Goal: Information Seeking & Learning: Learn about a topic

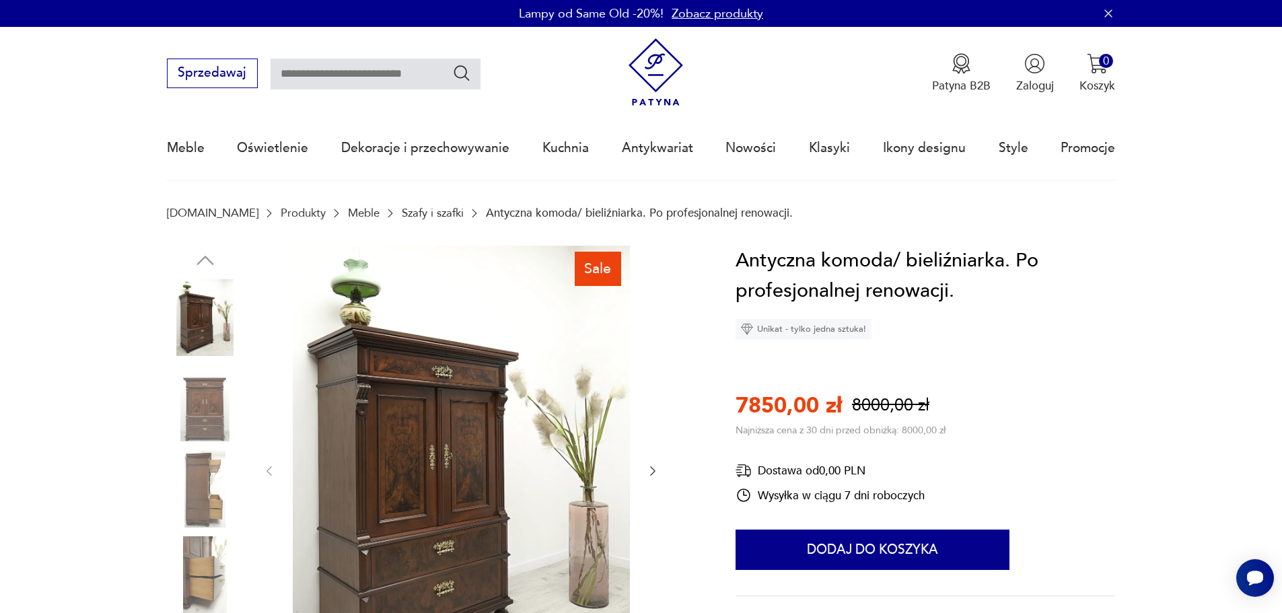
click at [348, 210] on link "Meble" at bounding box center [364, 213] width 32 height 13
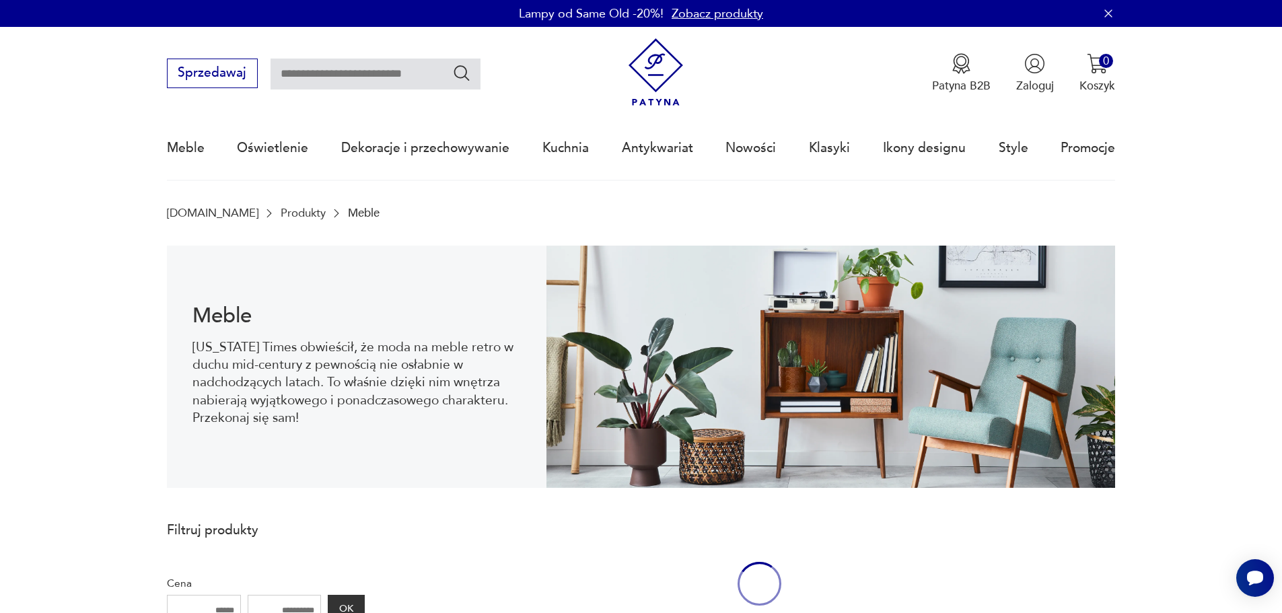
scroll to position [44, 0]
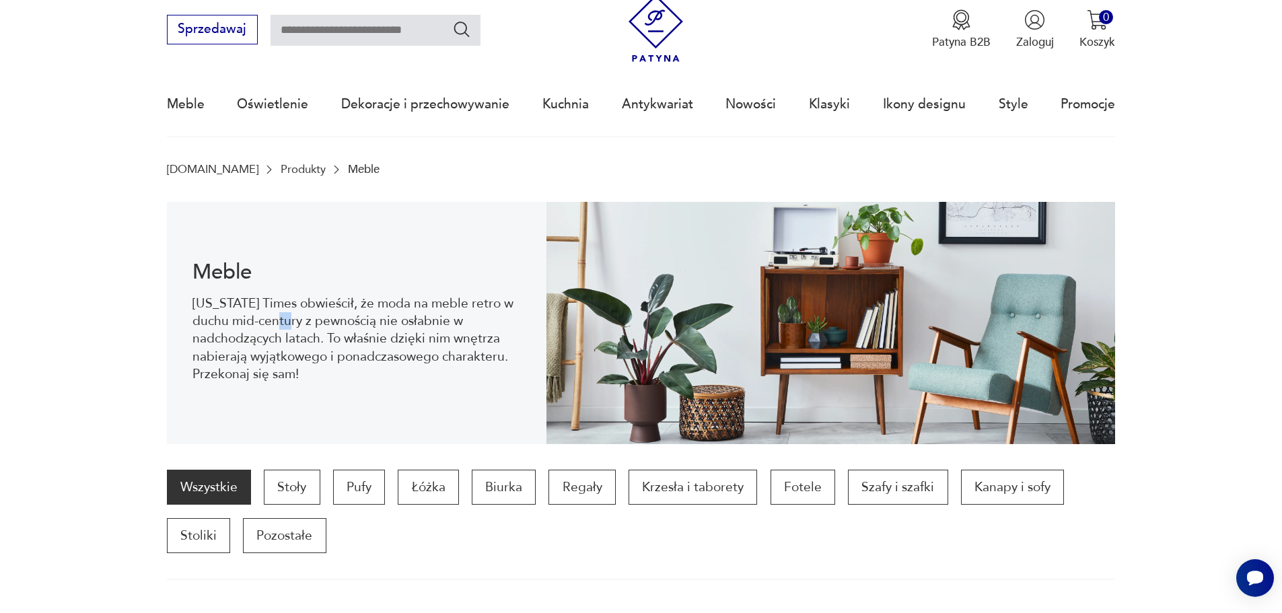
drag, startPoint x: 302, startPoint y: 319, endPoint x: 289, endPoint y: 319, distance: 12.8
click at [289, 319] on p "New York Times obwieścił, że moda na meble retro w duchu mid-century z pewności…" at bounding box center [356, 339] width 328 height 89
click at [259, 542] on p "Pozostałe" at bounding box center [284, 535] width 83 height 35
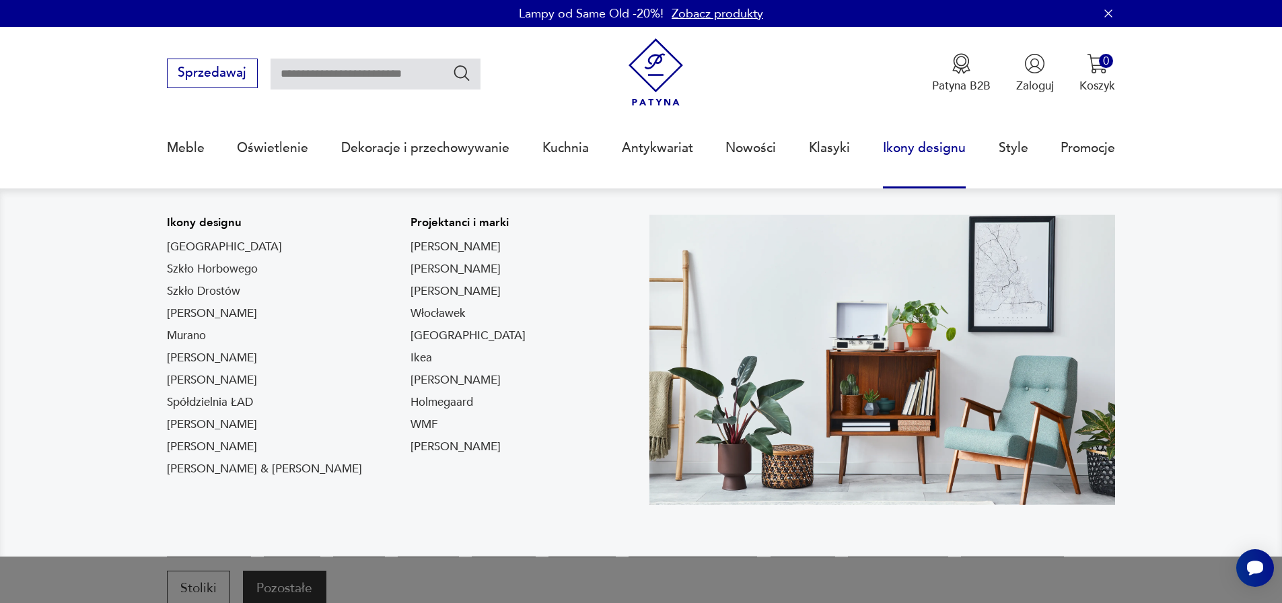
click at [902, 147] on link "Ikony designu" at bounding box center [924, 148] width 83 height 62
click at [192, 290] on link "Szkło Drostów" at bounding box center [203, 291] width 73 height 16
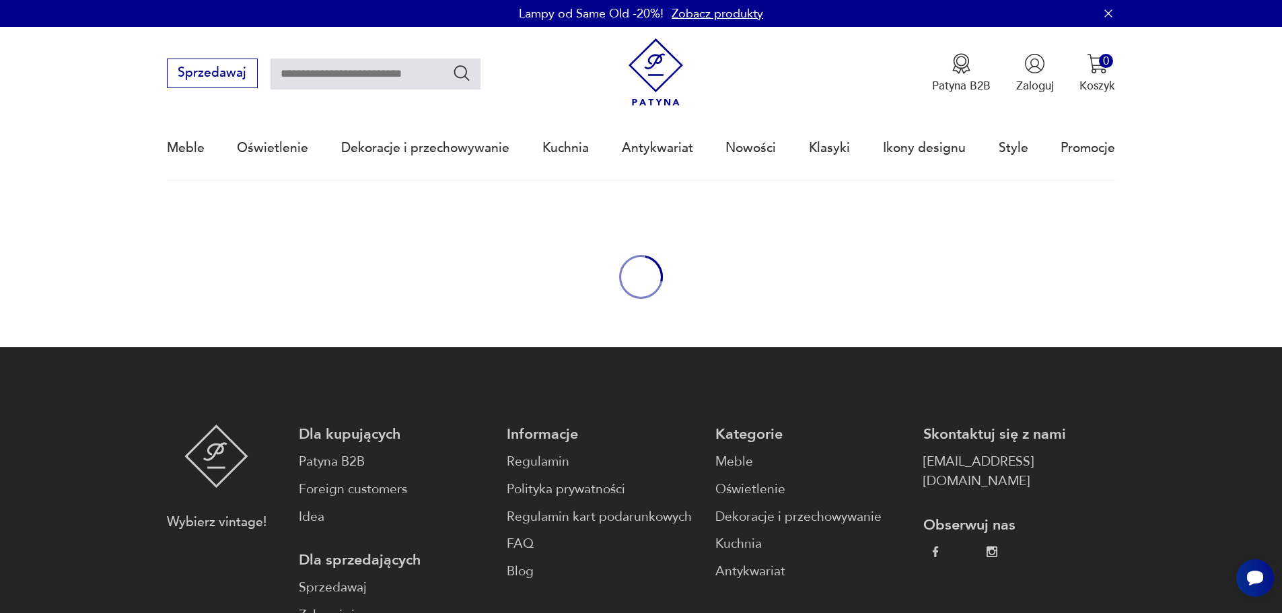
type input "*****"
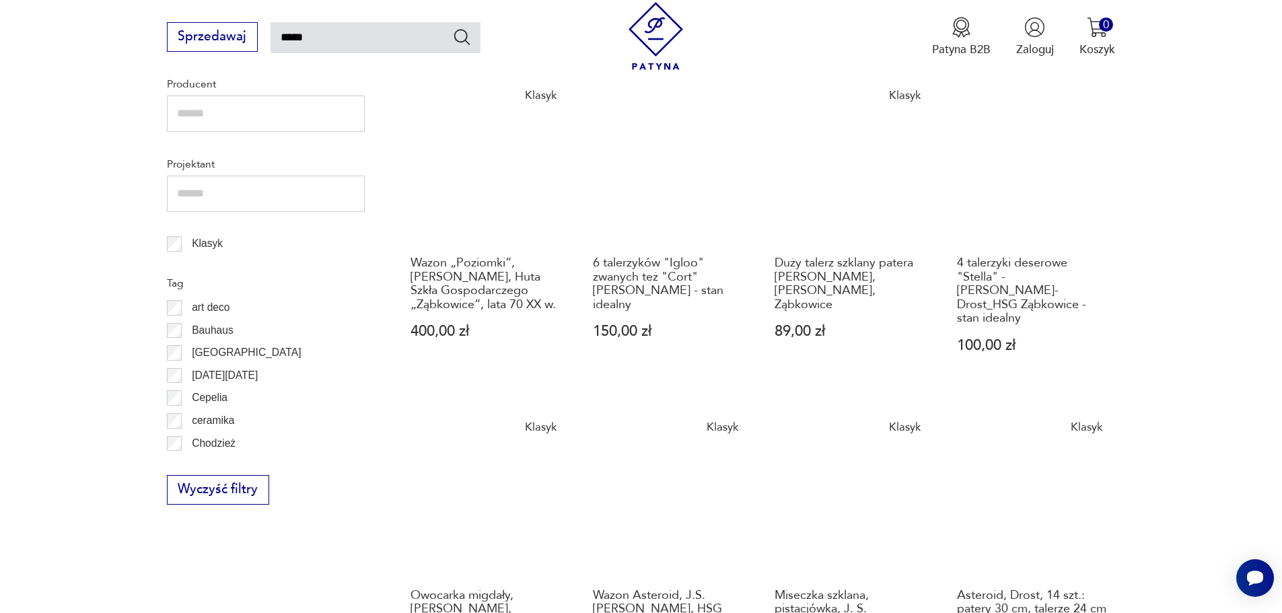
scroll to position [4, 0]
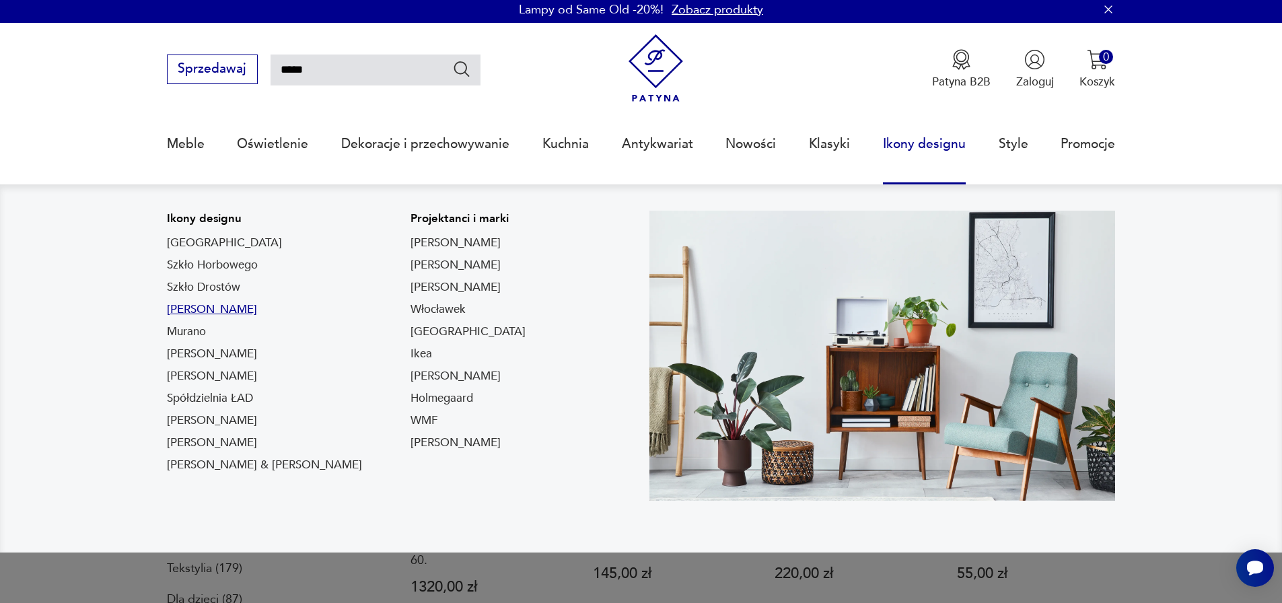
click at [200, 309] on link "Lampy Louis Poulsen" at bounding box center [212, 309] width 90 height 16
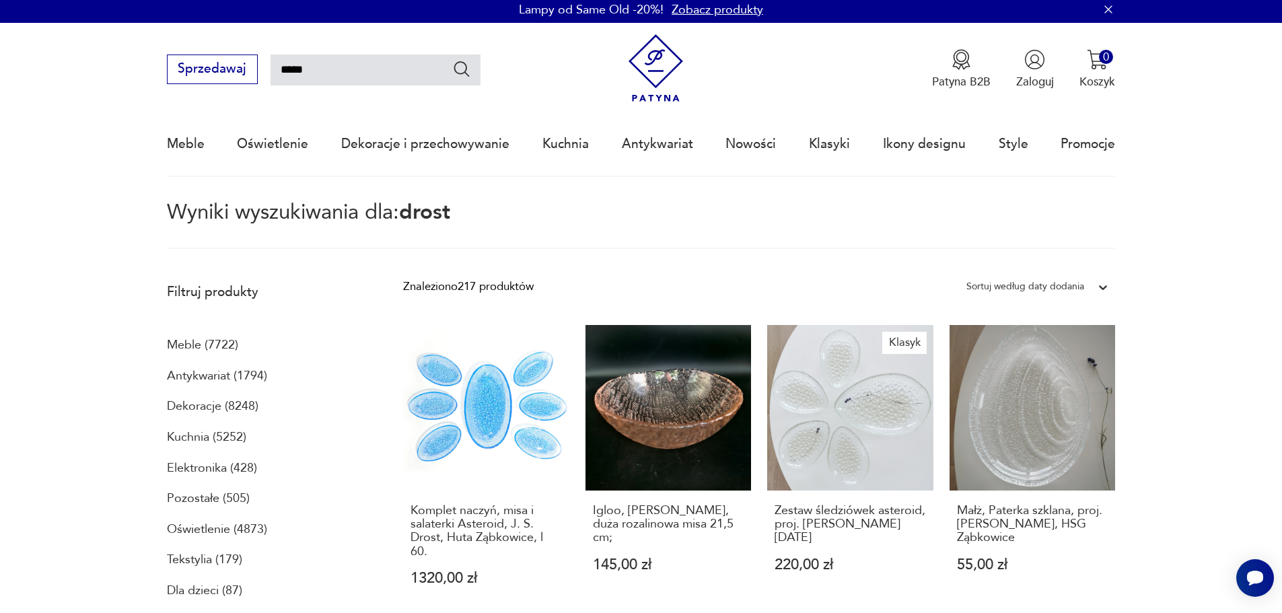
type input "*******"
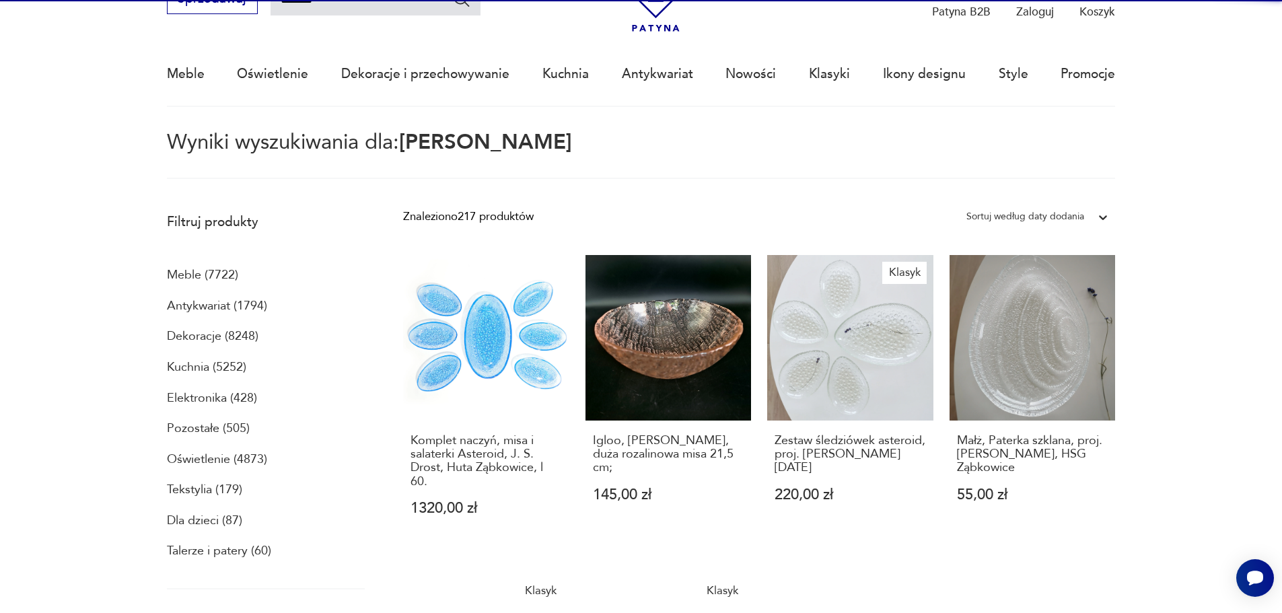
scroll to position [77, 0]
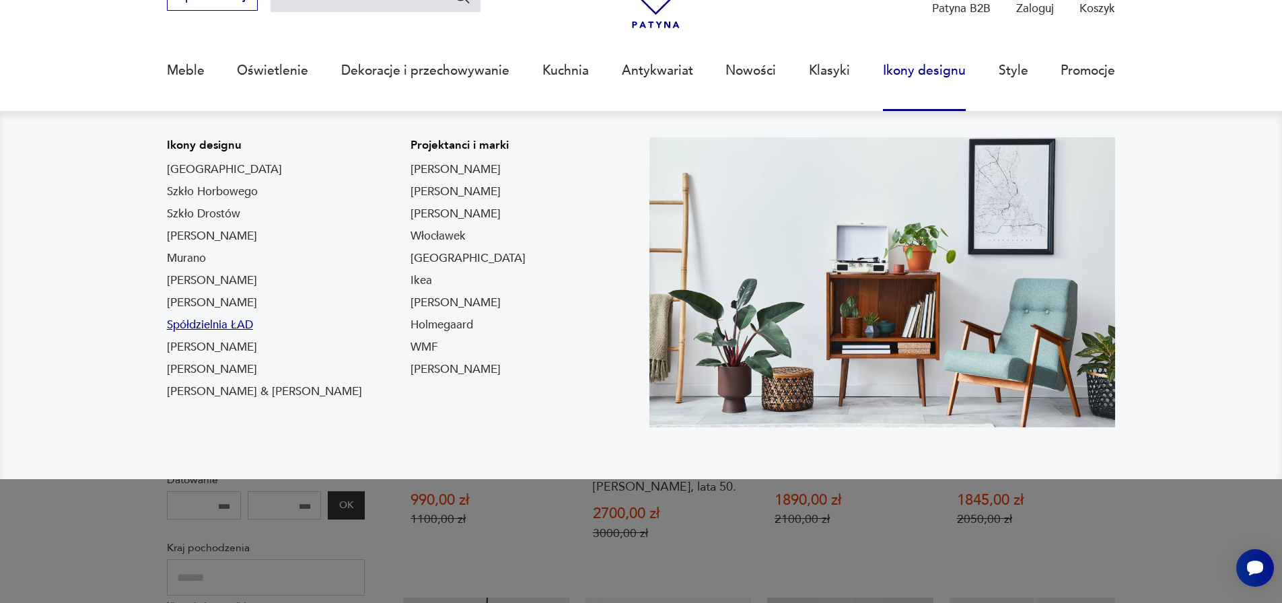
click at [230, 326] on link "Spółdzielnia ŁAD" at bounding box center [210, 325] width 86 height 16
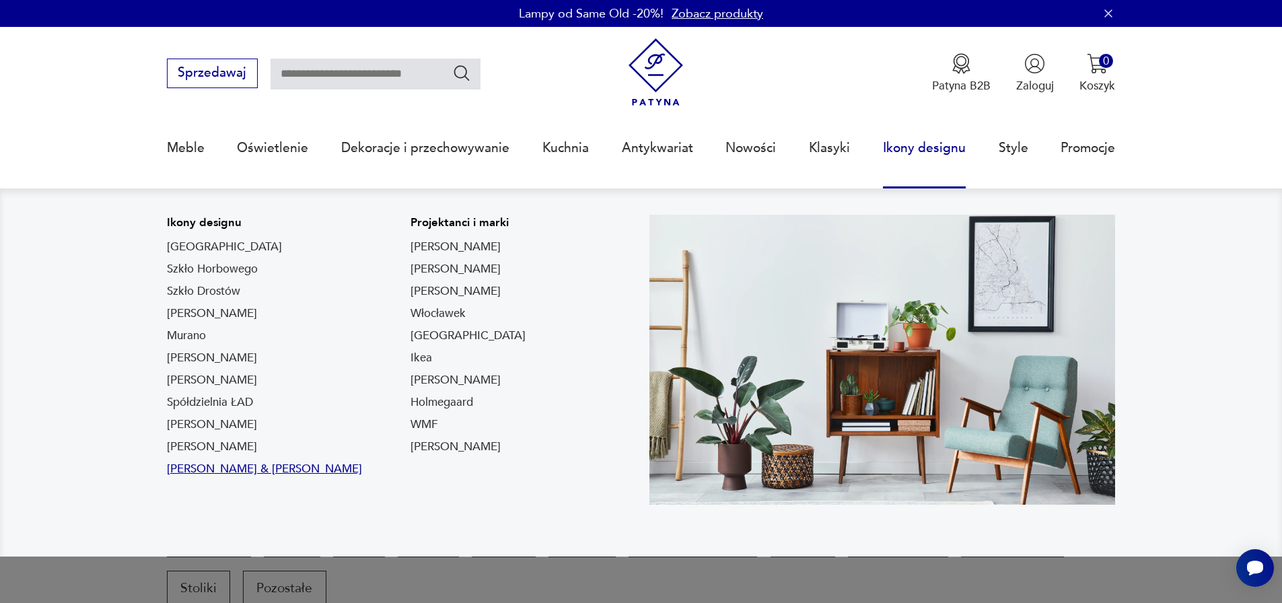
click at [226, 467] on link "Ray & Charles Eames" at bounding box center [264, 469] width 195 height 16
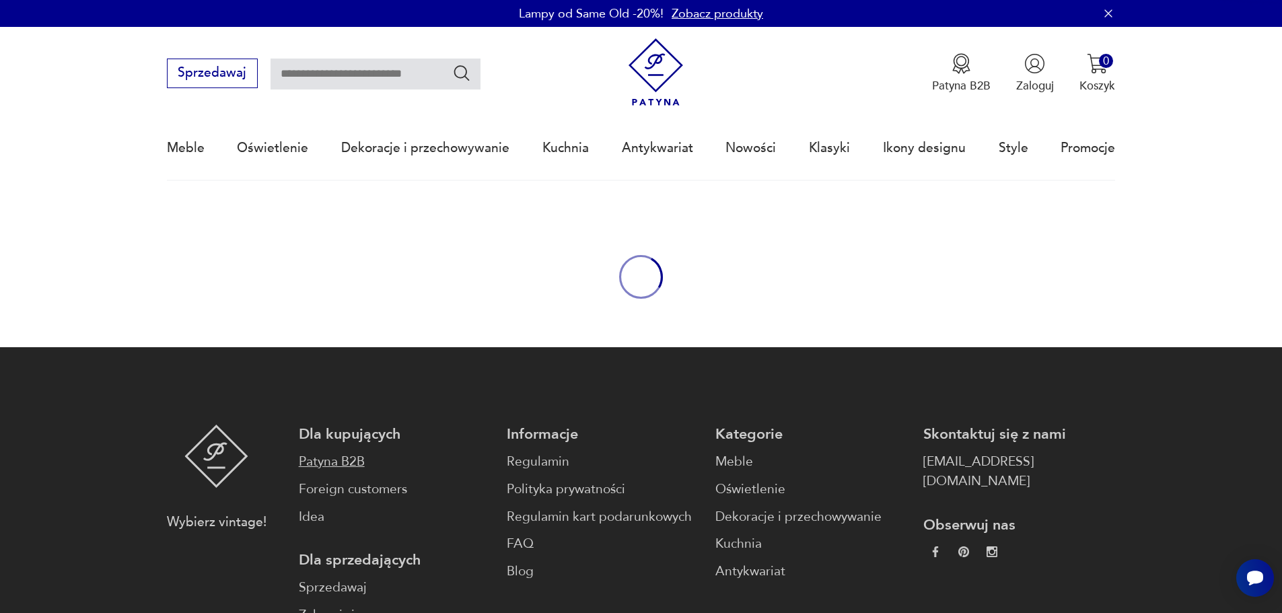
type input "*****"
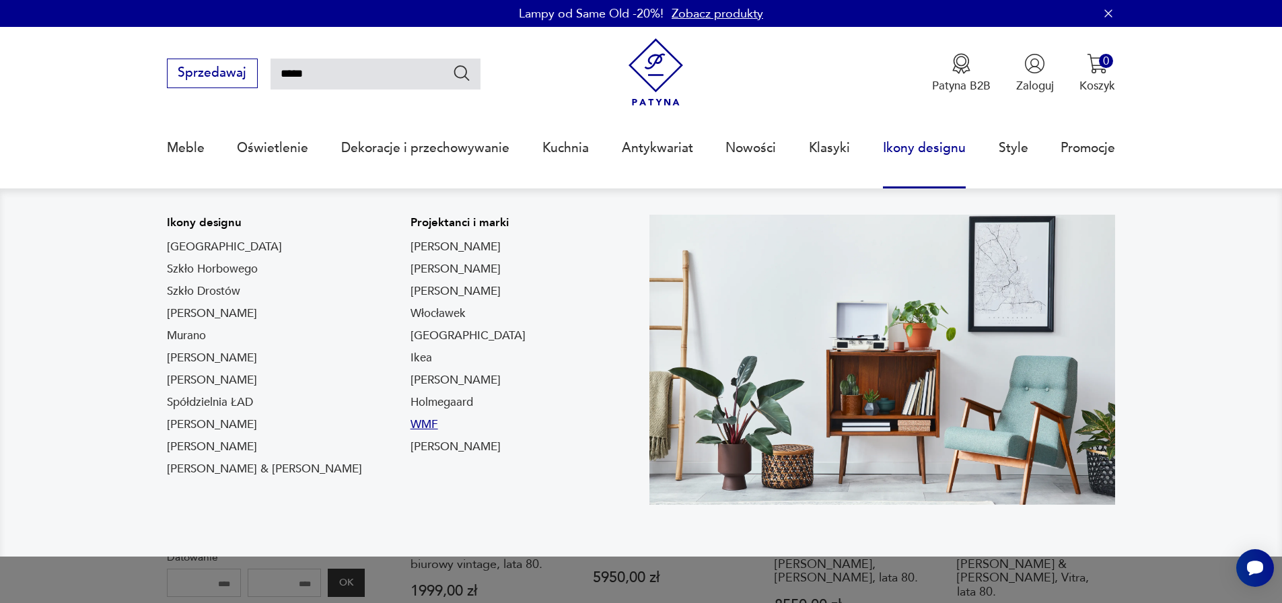
click at [410, 422] on link "WMF" at bounding box center [424, 425] width 28 height 16
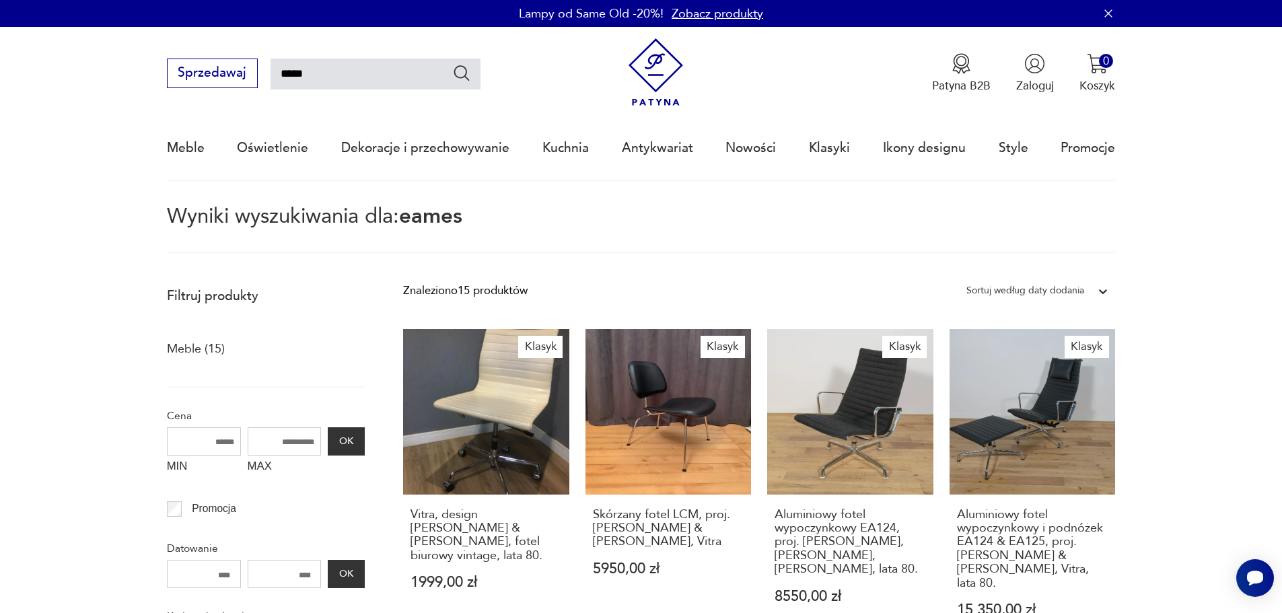
type input "***"
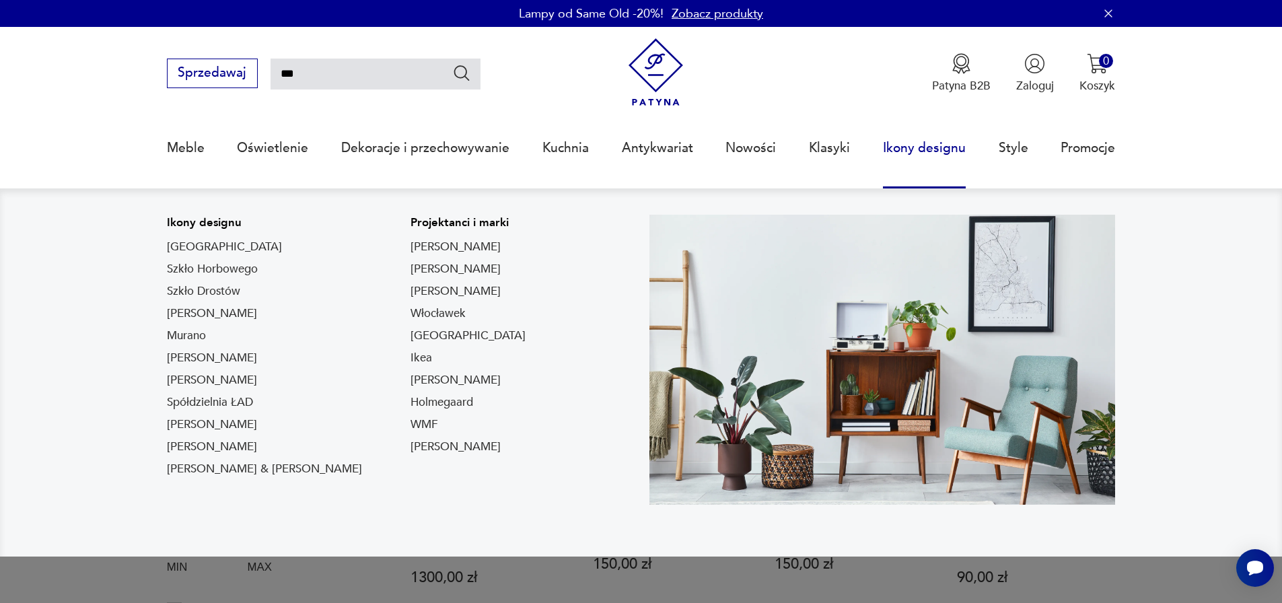
drag, startPoint x: 356, startPoint y: 442, endPoint x: 361, endPoint y: 436, distance: 7.7
click at [410, 442] on link "Rosenthal" at bounding box center [455, 447] width 90 height 16
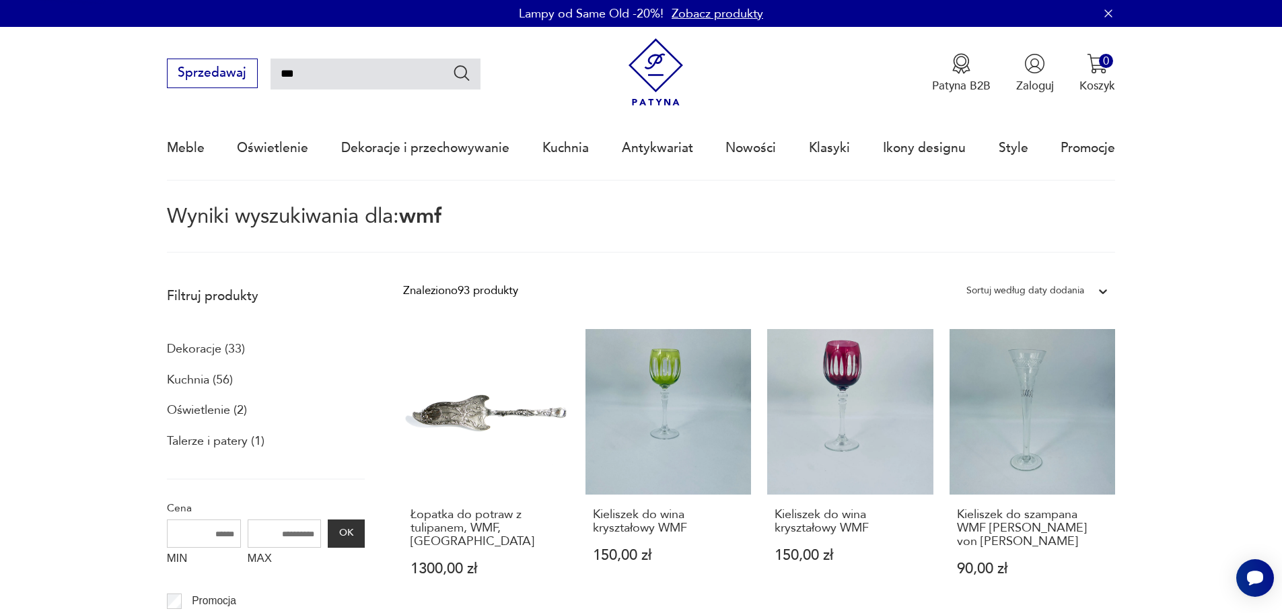
type input "*********"
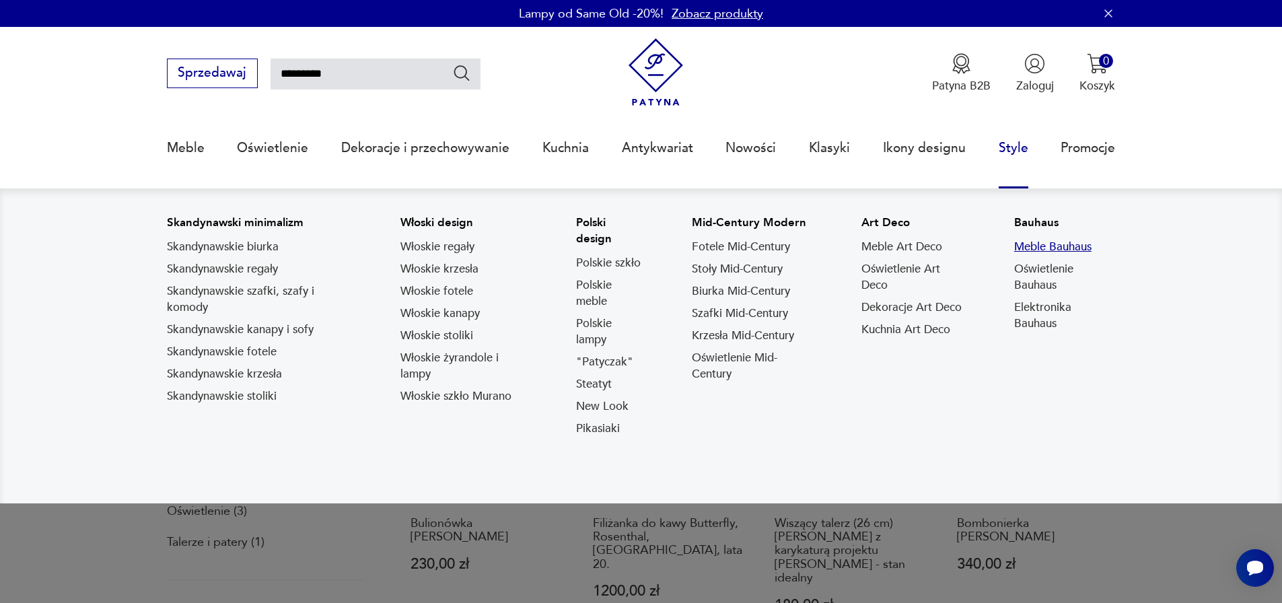
click at [1075, 251] on link "Meble Bauhaus" at bounding box center [1052, 247] width 77 height 16
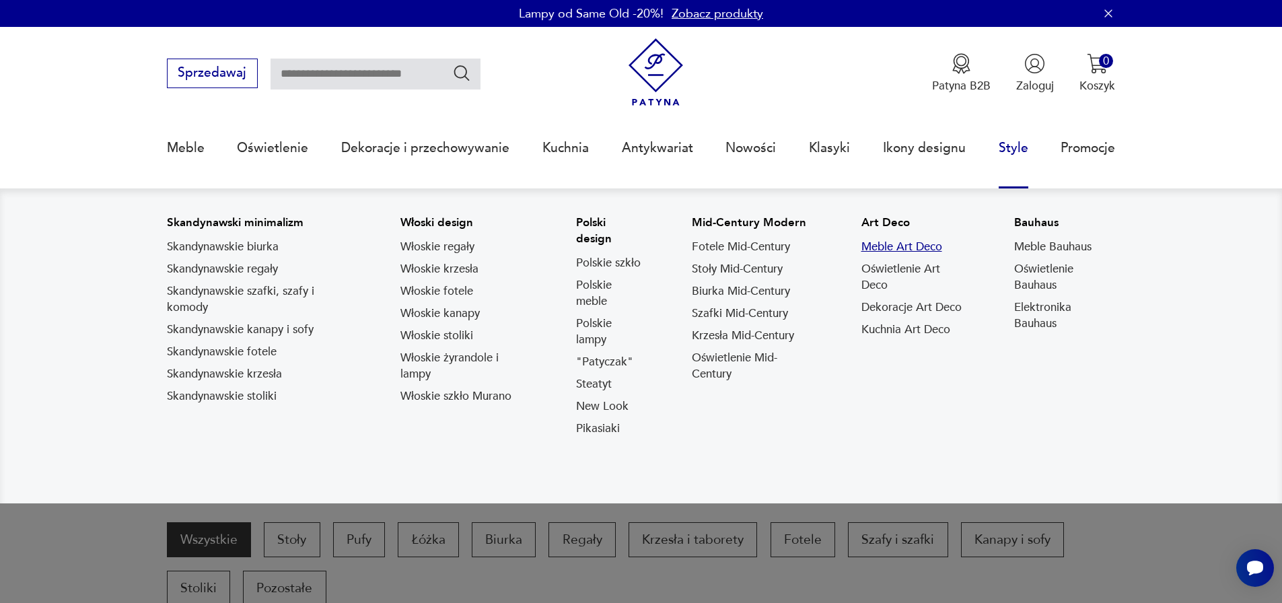
click at [914, 244] on link "Meble Art Deco" at bounding box center [901, 247] width 81 height 16
click at [716, 315] on link "Szafki Mid-Century" at bounding box center [740, 314] width 96 height 16
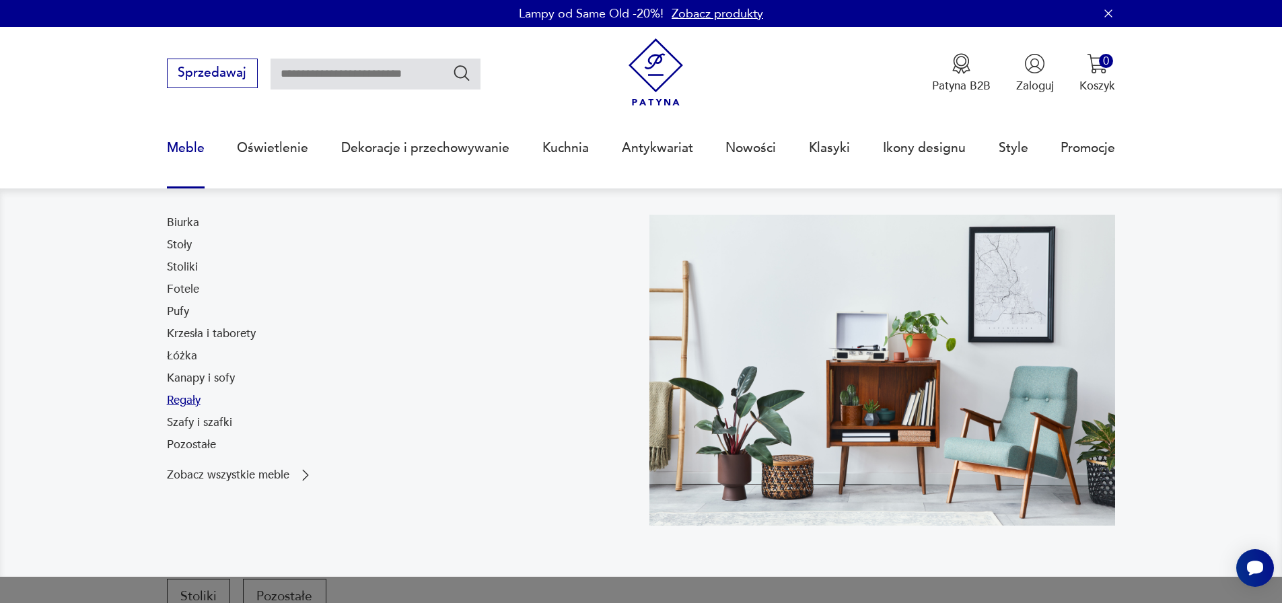
click at [174, 395] on link "Regały" at bounding box center [184, 400] width 34 height 16
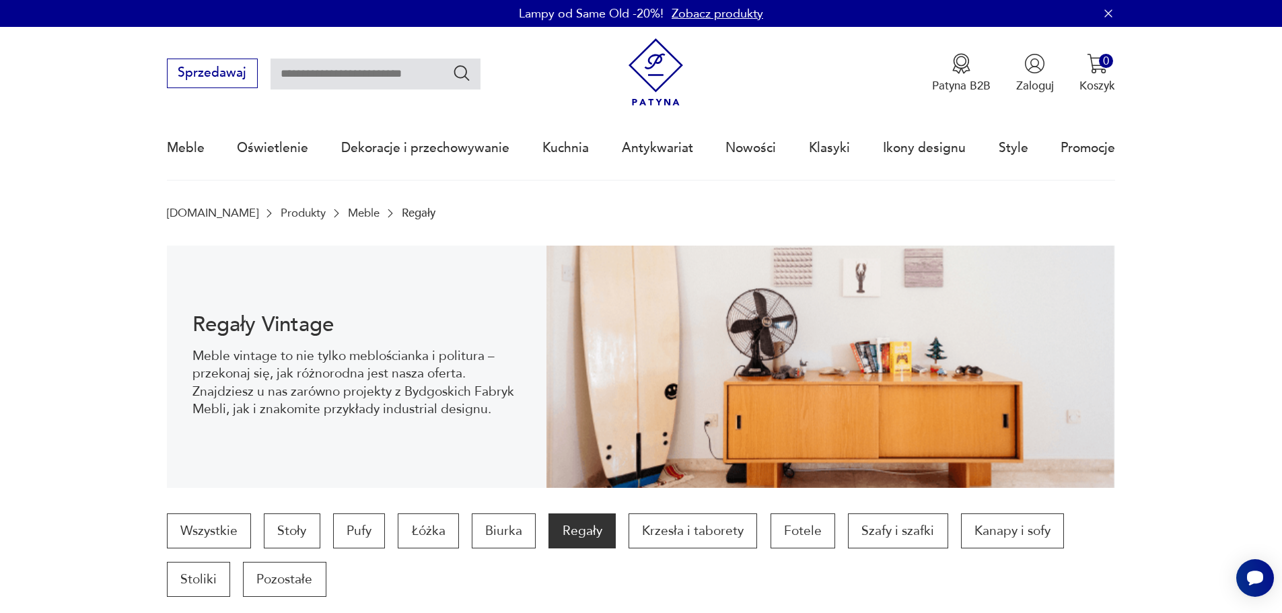
click at [1108, 14] on icon "button" at bounding box center [1108, 12] width 7 height 7
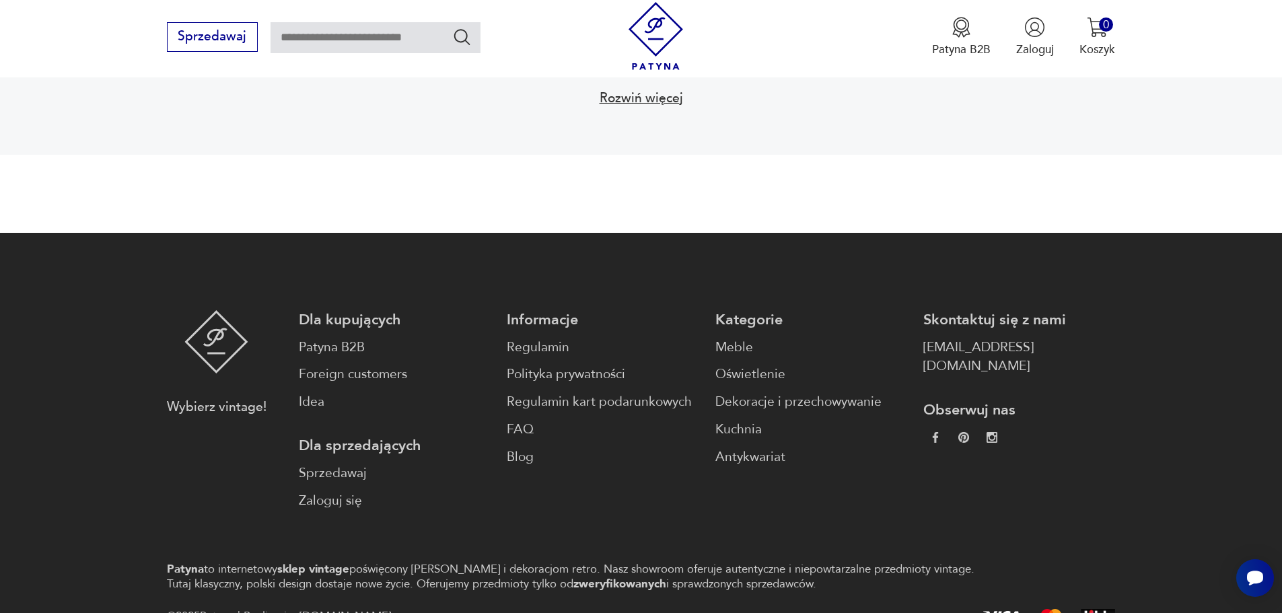
scroll to position [2587, 0]
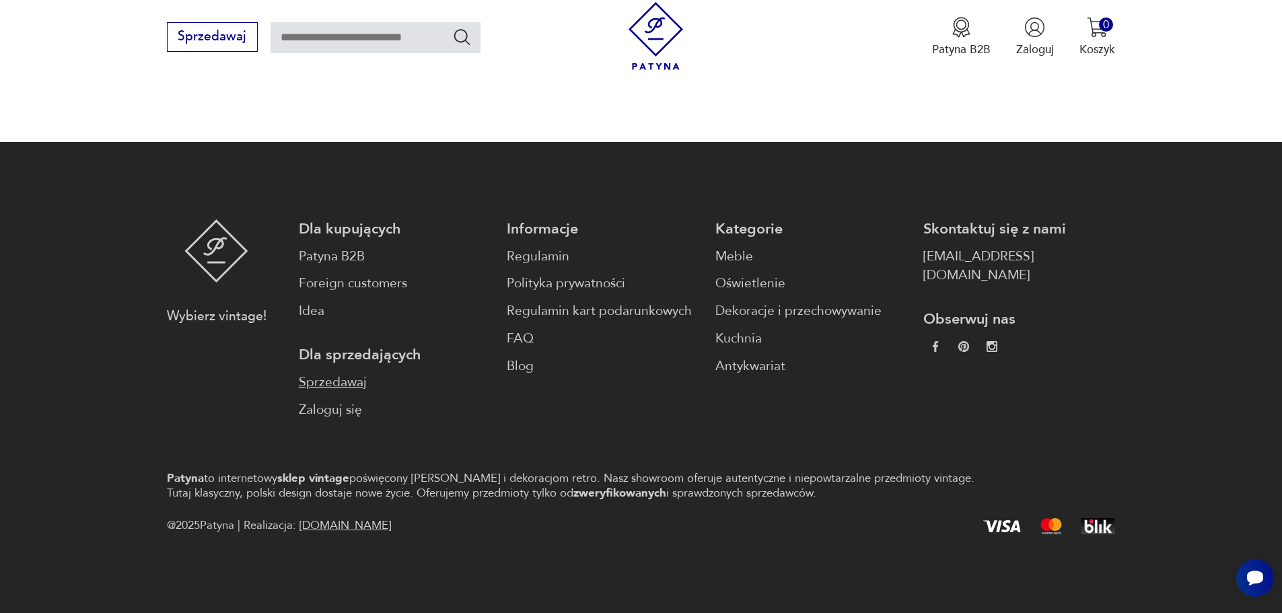
click at [340, 380] on link "Sprzedawaj" at bounding box center [395, 383] width 192 height 20
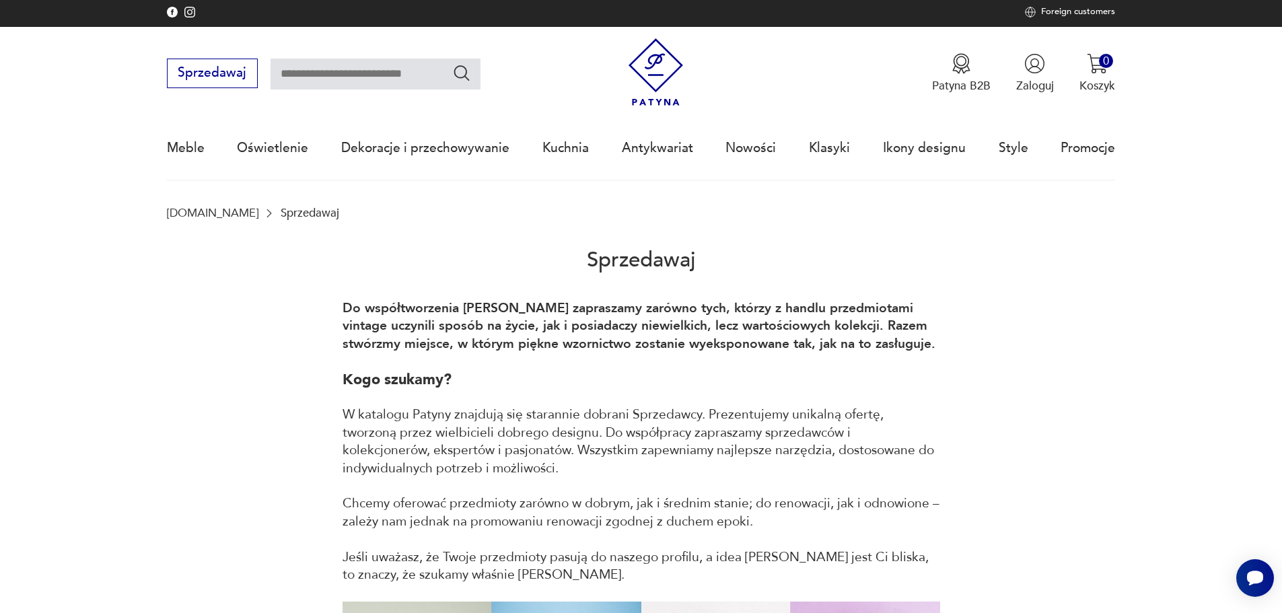
click at [373, 72] on input "text" at bounding box center [376, 74] width 210 height 31
type input "*******"
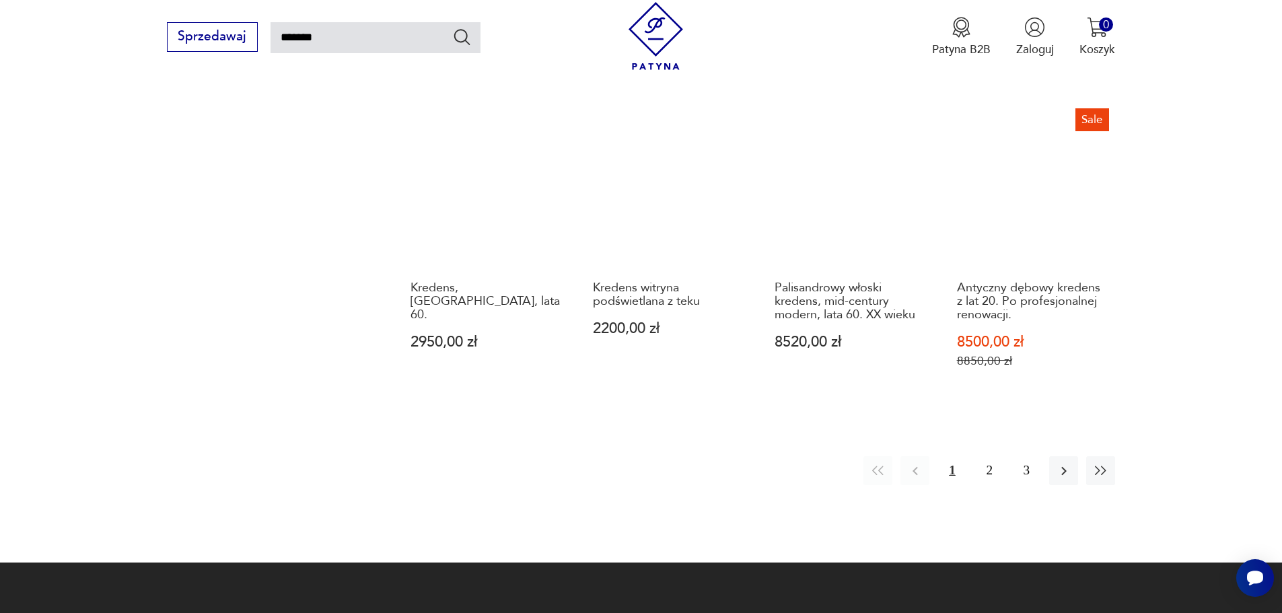
scroll to position [1199, 0]
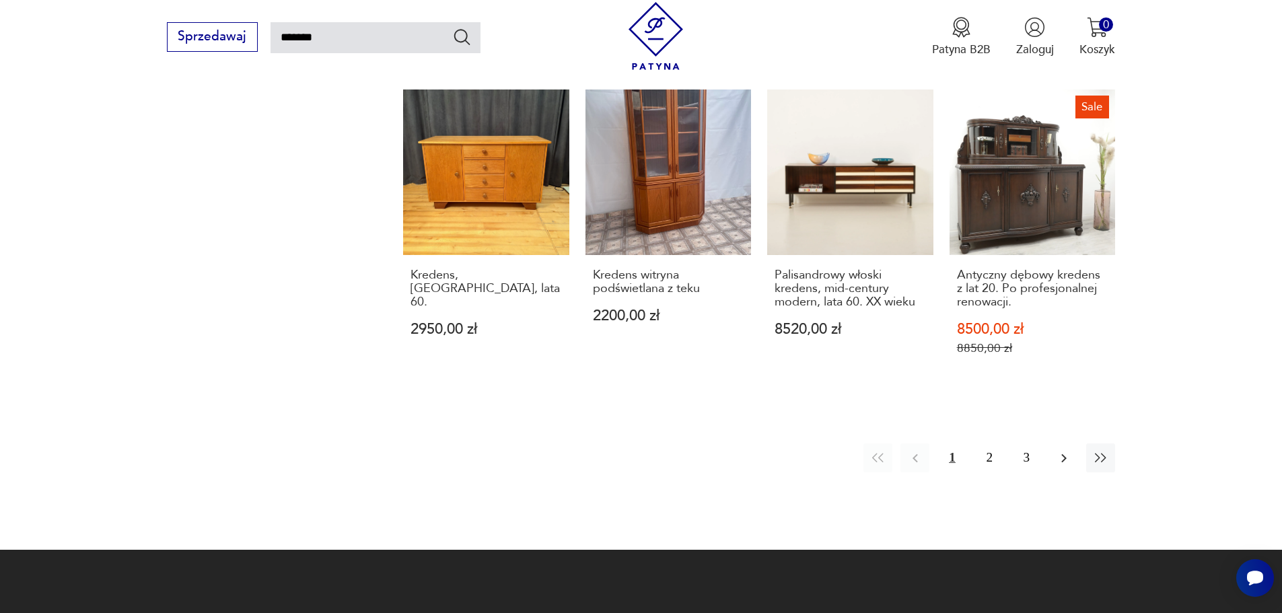
click at [1063, 456] on icon "button" at bounding box center [1063, 458] width 5 height 9
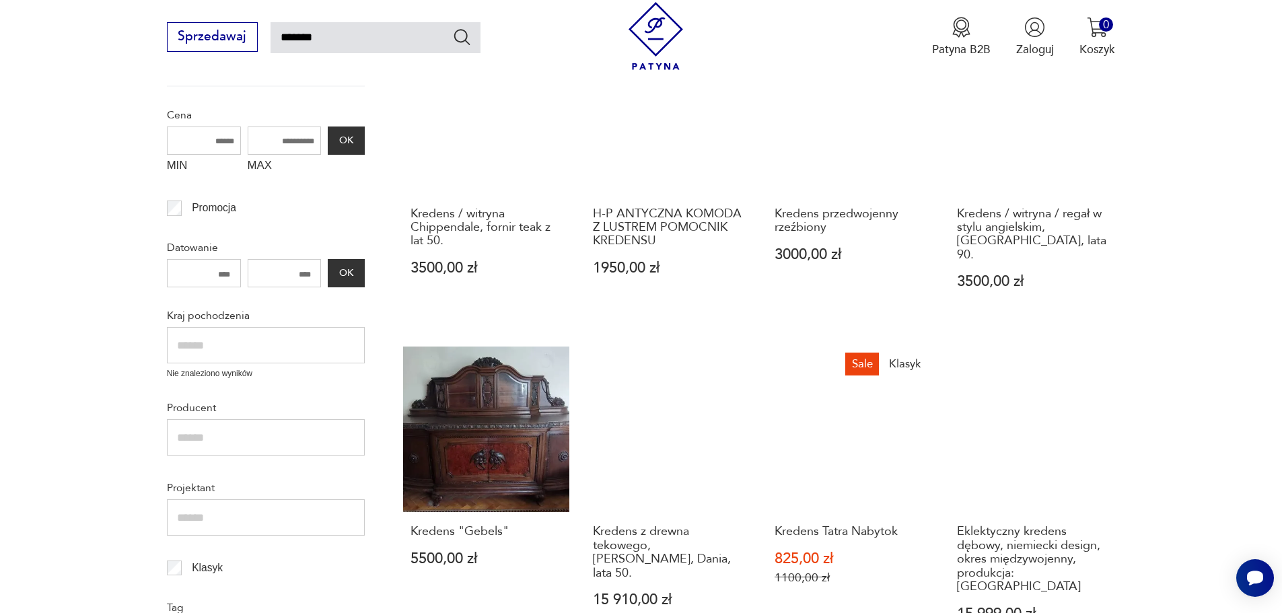
scroll to position [301, 0]
